Goal: Information Seeking & Learning: Learn about a topic

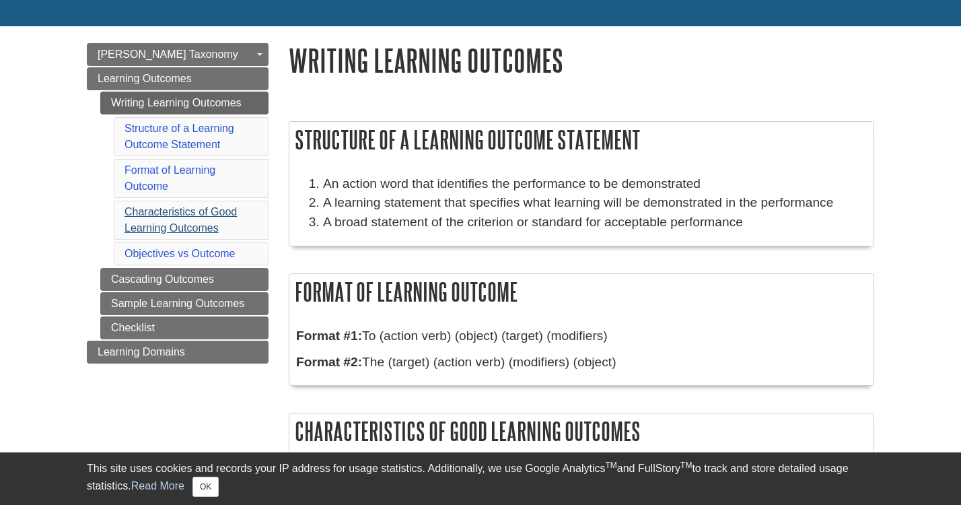
scroll to position [184, 0]
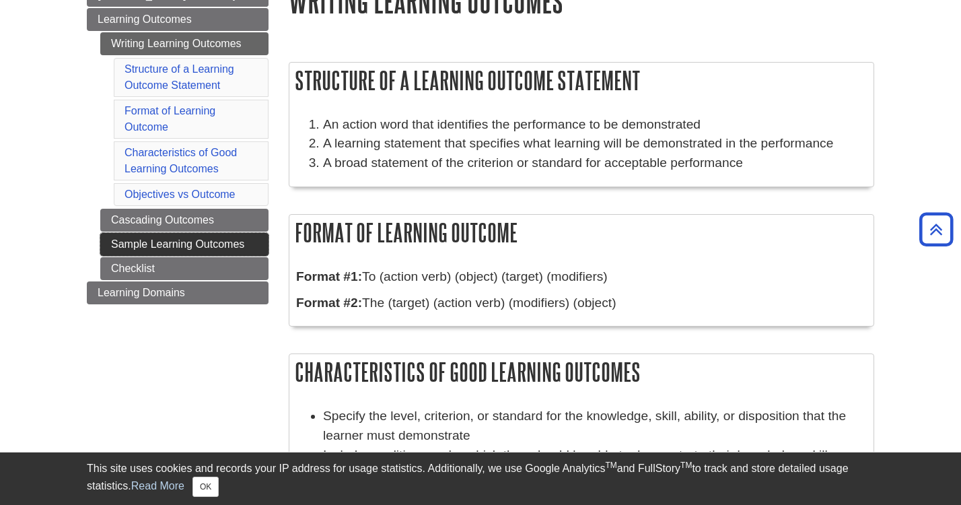
click at [206, 240] on link "Sample Learning Outcomes" at bounding box center [184, 244] width 168 height 23
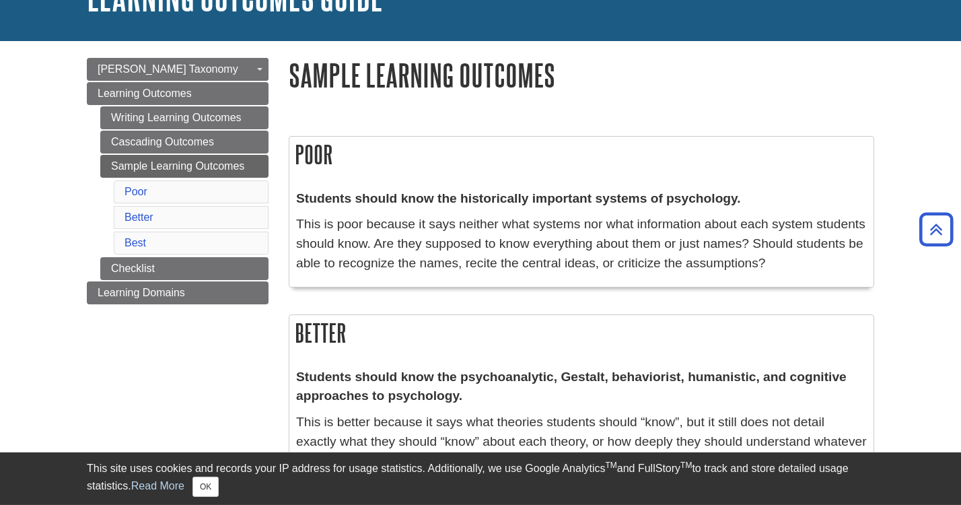
scroll to position [108, 0]
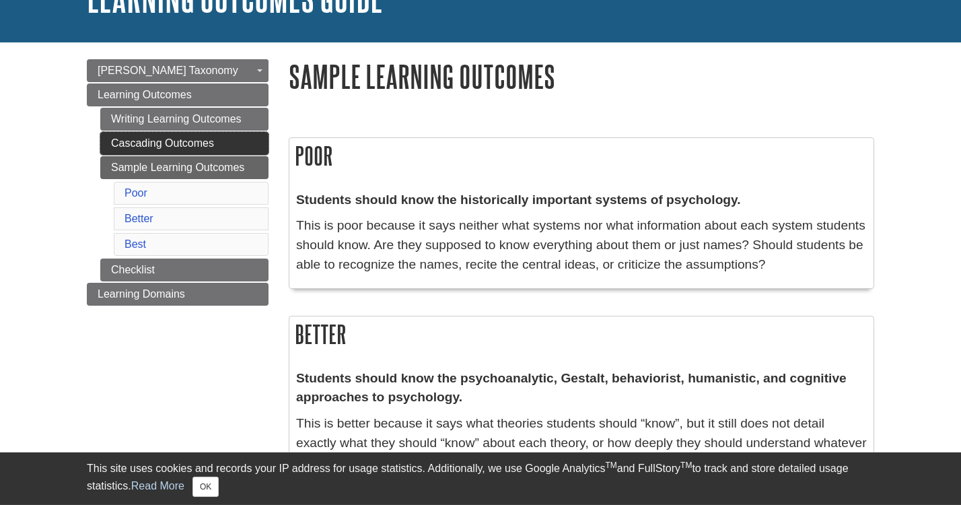
click at [203, 147] on link "Cascading Outcomes" at bounding box center [184, 143] width 168 height 23
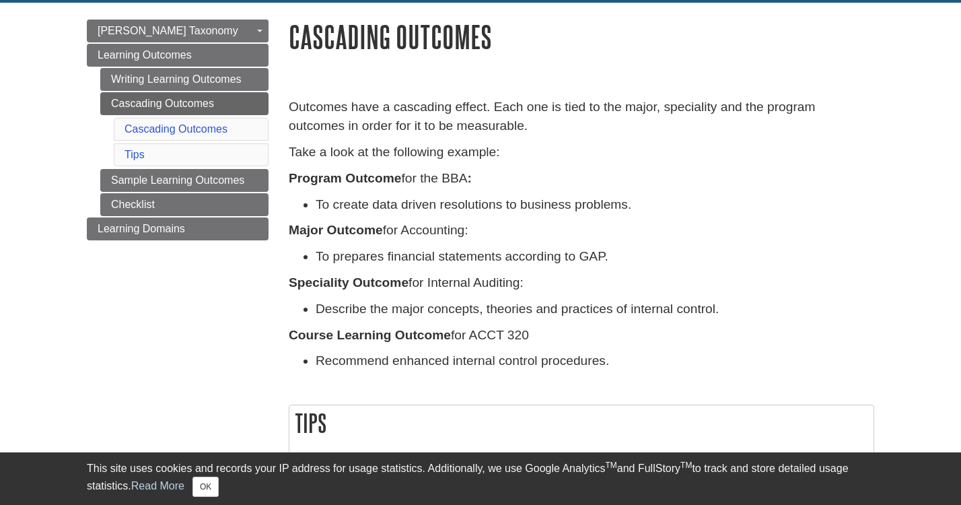
scroll to position [145, 0]
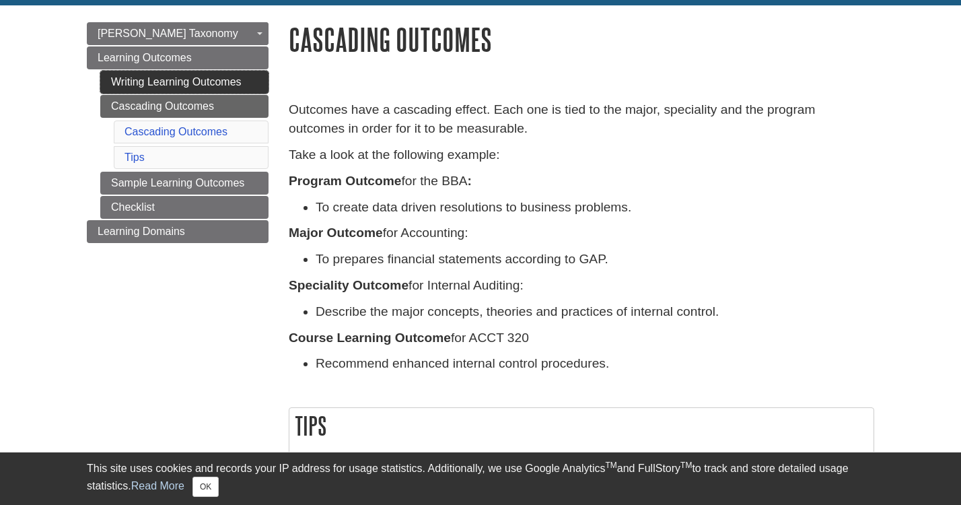
click at [176, 86] on link "Writing Learning Outcomes" at bounding box center [184, 82] width 168 height 23
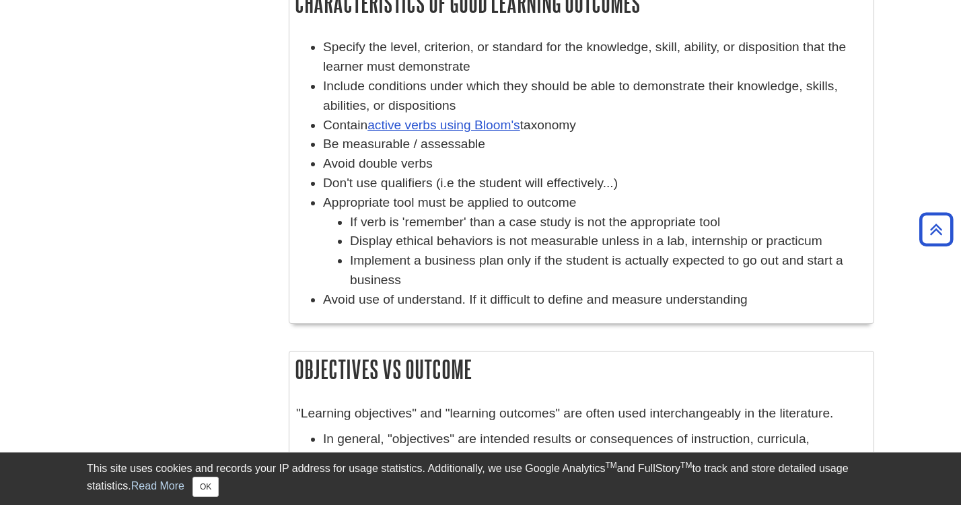
scroll to position [423, 0]
